Goal: Navigation & Orientation: Go to known website

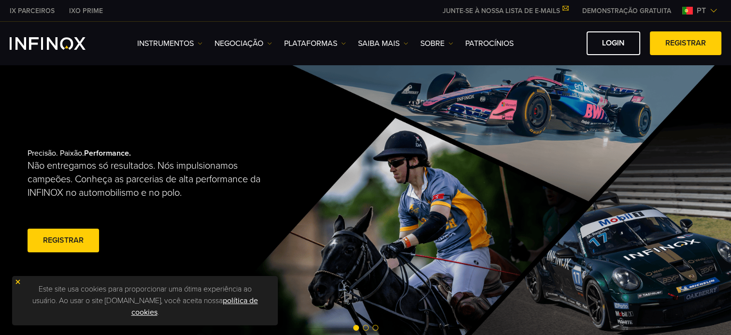
click at [617, 44] on link "Login" at bounding box center [614, 43] width 54 height 24
drag, startPoint x: 0, startPoint y: 0, endPoint x: 618, endPoint y: 42, distance: 619.6
click at [618, 42] on link "Login" at bounding box center [614, 43] width 54 height 24
